Goal: Complete application form: Complete application form

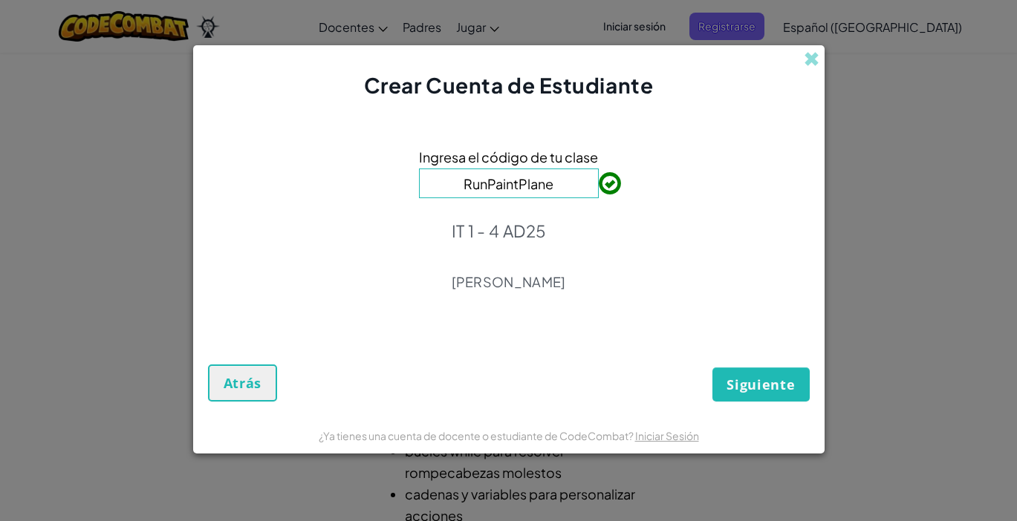
click at [779, 385] on span "Siguiente" at bounding box center [761, 385] width 68 height 18
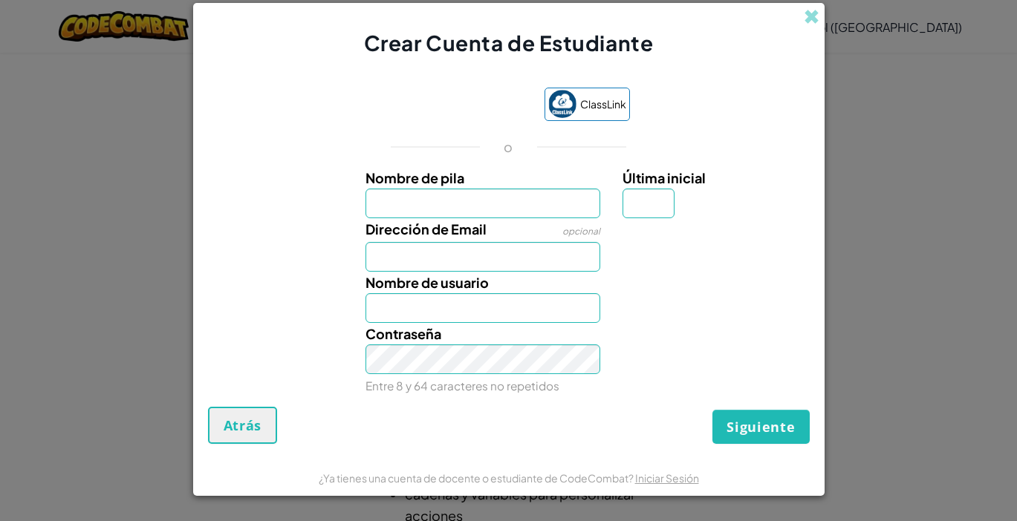
click at [510, 208] on input "Nombre de pila" at bounding box center [482, 204] width 235 height 30
click at [511, 208] on input "Nombre de pila" at bounding box center [482, 204] width 235 height 30
type input "[PERSON_NAME]"
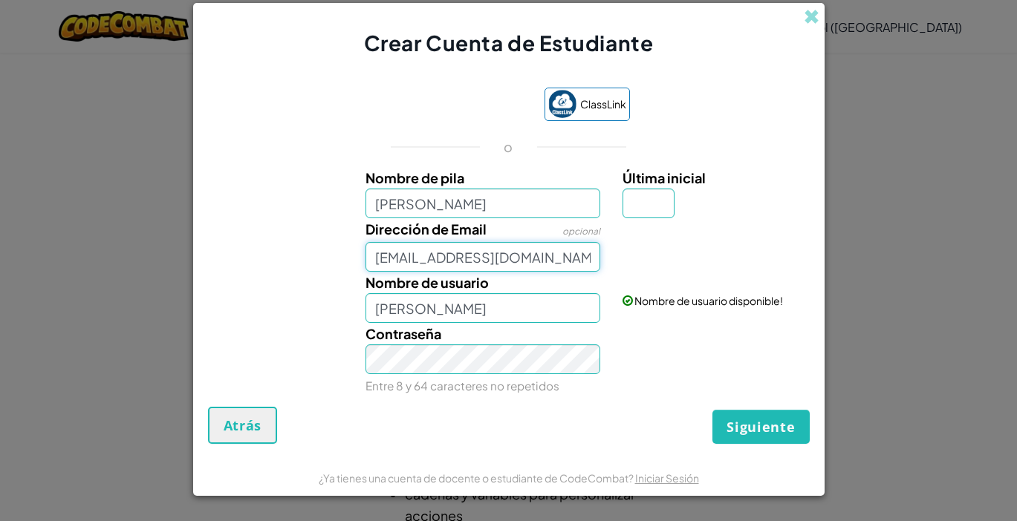
type input "[EMAIL_ADDRESS][DOMAIN_NAME]"
click at [650, 204] on input "Última inicial" at bounding box center [649, 204] width 52 height 30
type input "f"
type input "[PERSON_NAME]"
click at [754, 417] on button "Siguiente" at bounding box center [760, 427] width 97 height 34
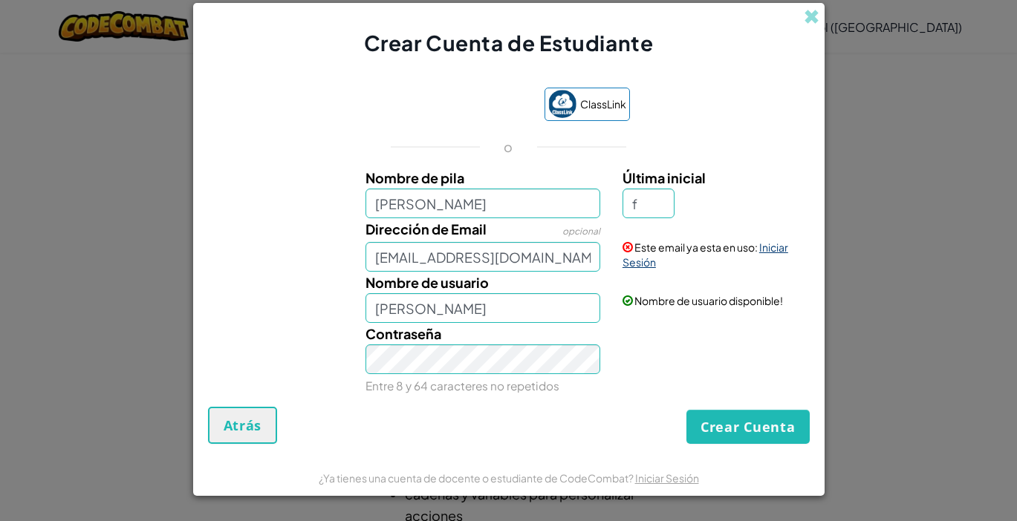
click at [786, 253] on link "Iniciar Sesión" at bounding box center [706, 255] width 166 height 28
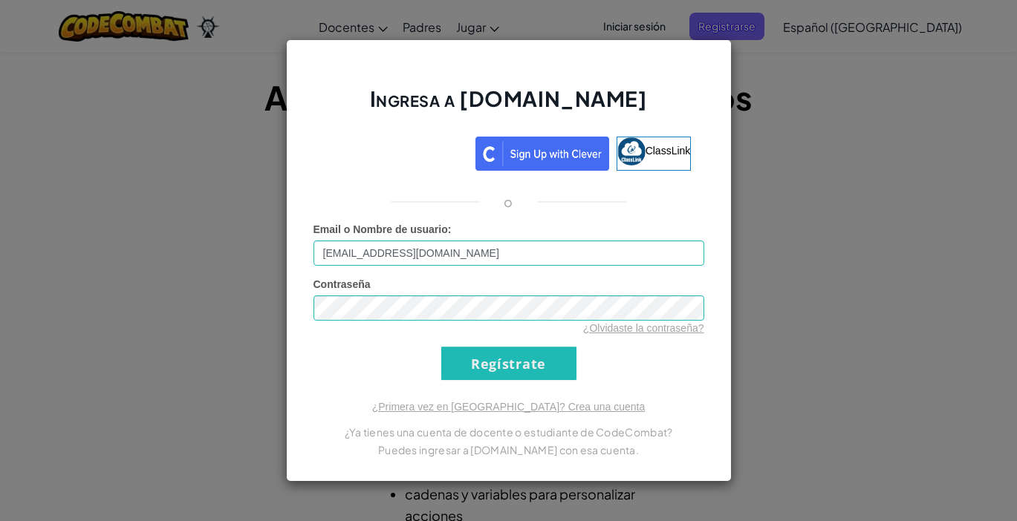
click at [493, 360] on input "Regístrate" at bounding box center [508, 363] width 135 height 33
